Goal: Task Accomplishment & Management: Complete application form

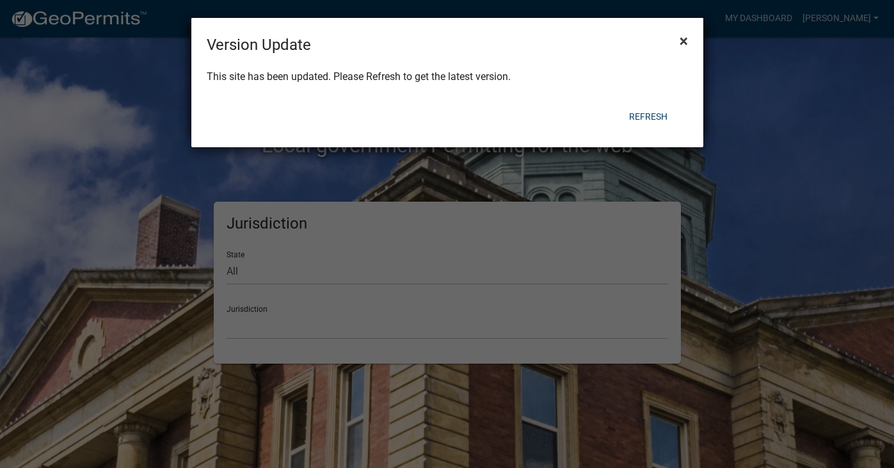
click at [684, 40] on span "×" at bounding box center [683, 41] width 8 height 18
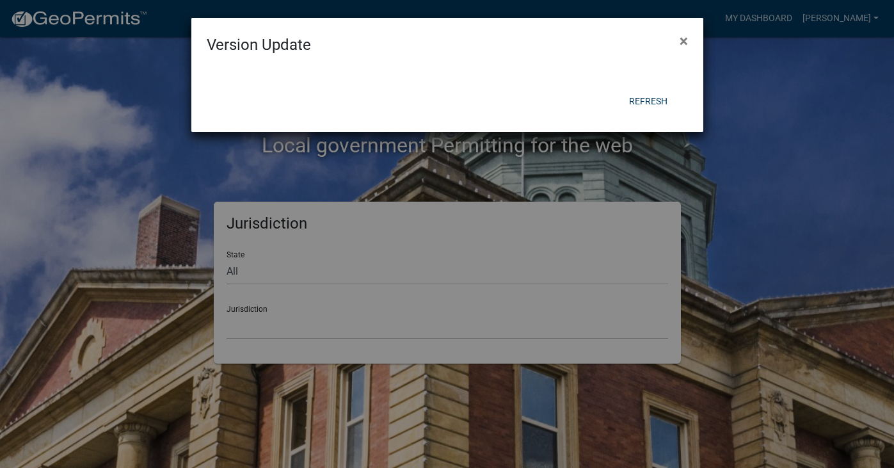
click at [684, 40] on span "×" at bounding box center [683, 41] width 8 height 18
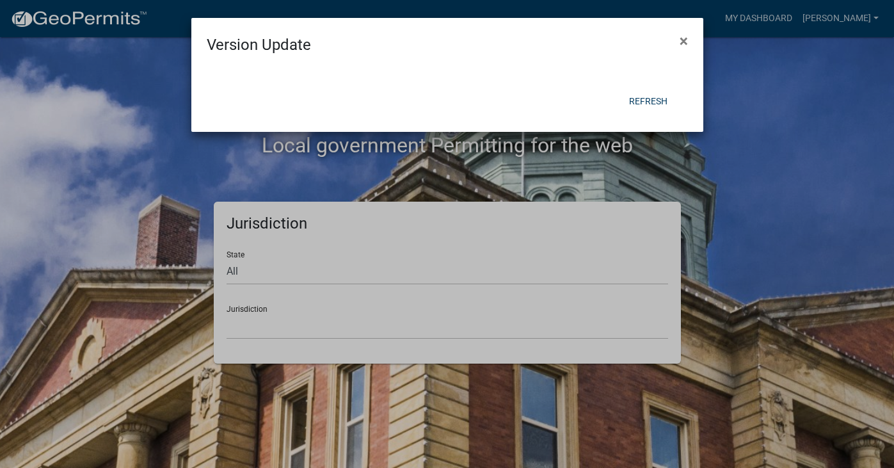
click at [684, 40] on span "×" at bounding box center [683, 41] width 8 height 18
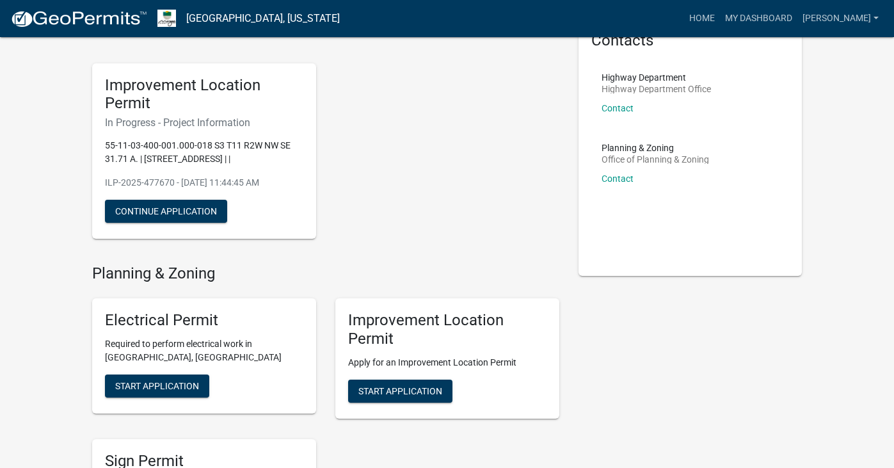
scroll to position [72, 0]
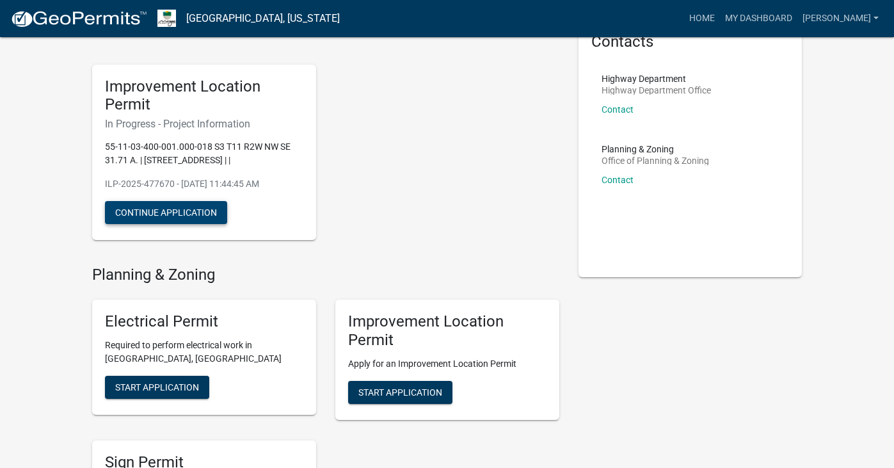
click at [187, 224] on button "Continue Application" at bounding box center [166, 212] width 122 height 23
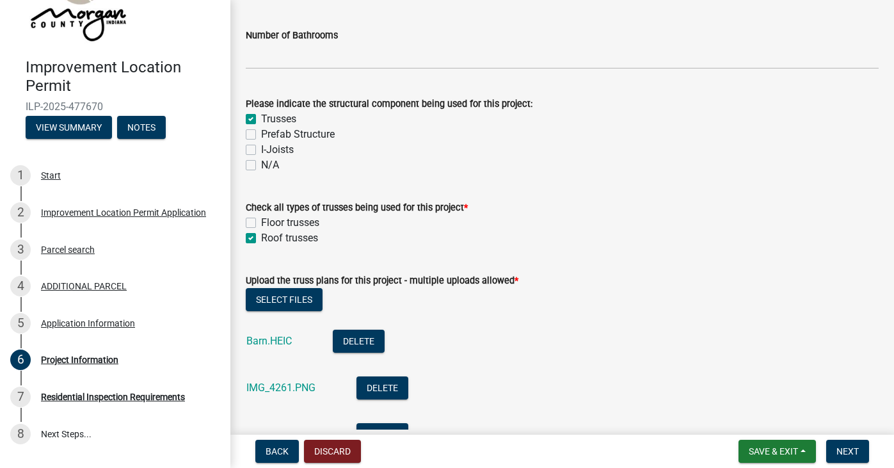
scroll to position [1156, 0]
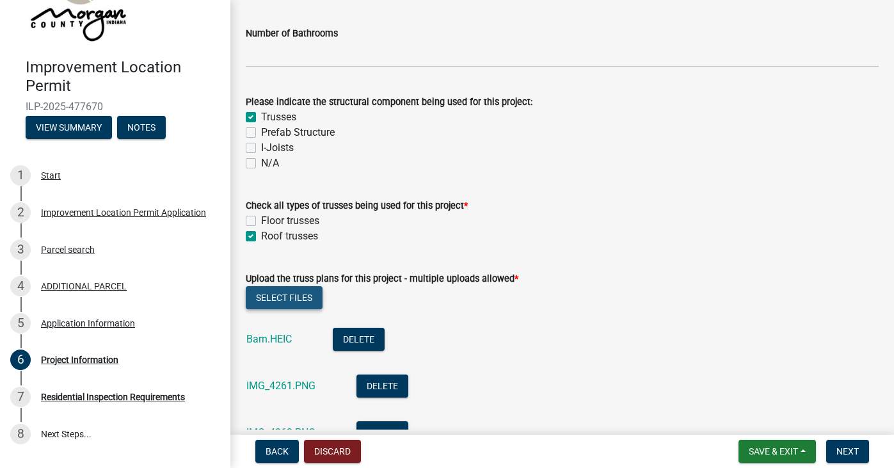
click at [294, 290] on button "Select files" at bounding box center [284, 297] width 77 height 23
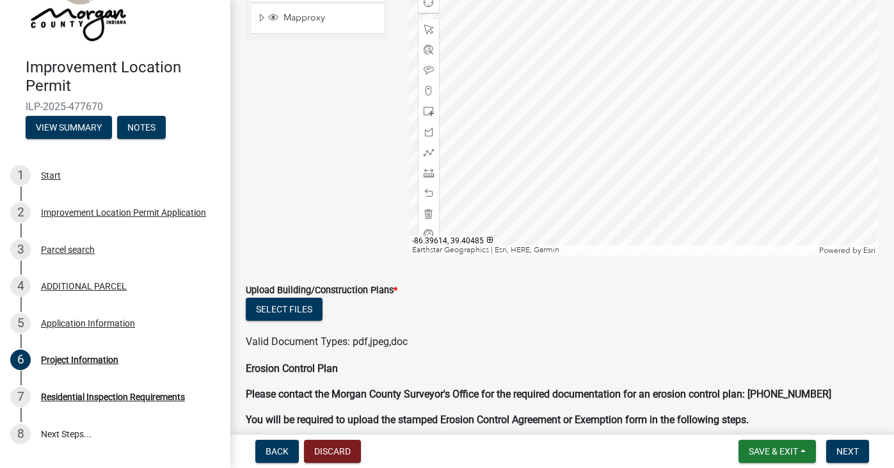
scroll to position [2986, 0]
click at [299, 299] on button "Select files" at bounding box center [284, 308] width 77 height 23
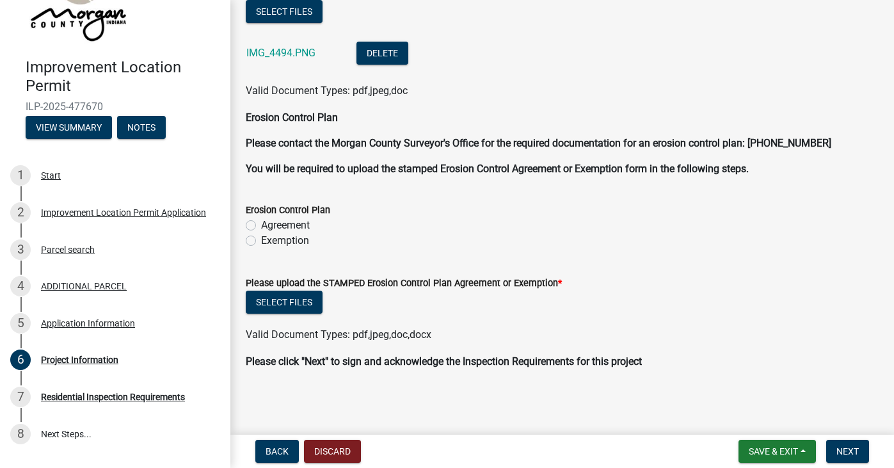
scroll to position [3297, 0]
click at [274, 449] on span "Back" at bounding box center [277, 451] width 23 height 10
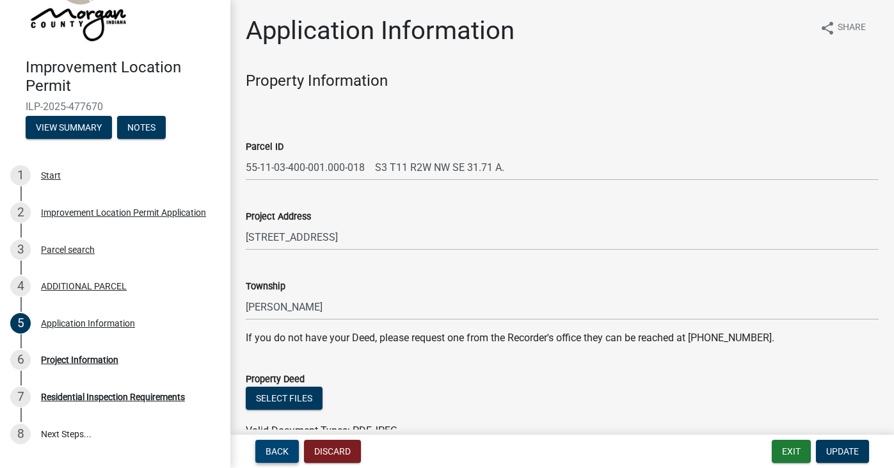
scroll to position [0, 0]
click at [296, 394] on button "Select files" at bounding box center [284, 397] width 77 height 23
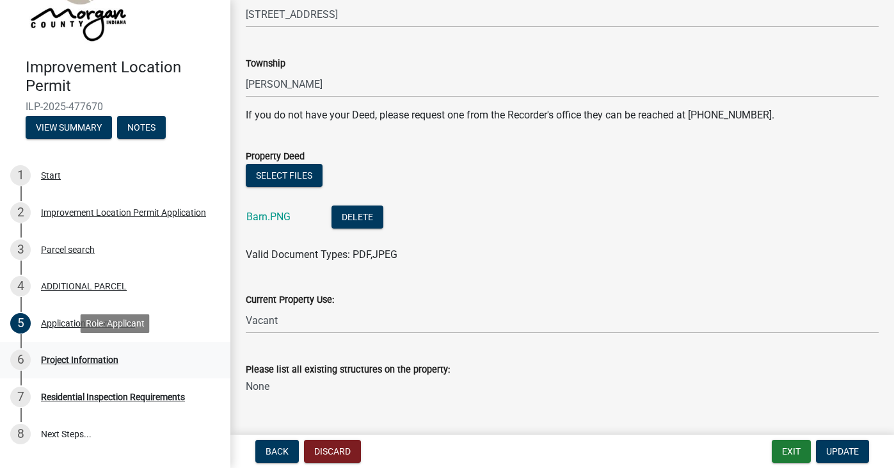
click at [84, 358] on div "Project Information" at bounding box center [79, 359] width 77 height 9
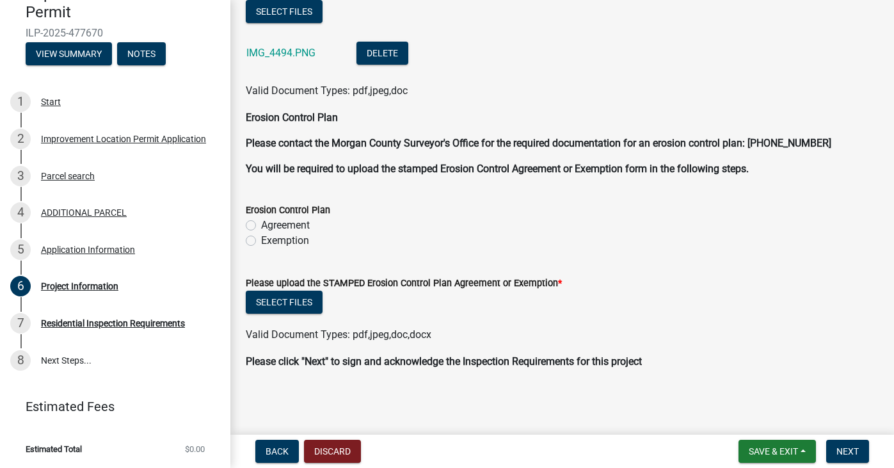
scroll to position [3297, 0]
click at [768, 454] on span "Save & Exit" at bounding box center [773, 451] width 49 height 10
